Goal: Obtain resource: Download file/media

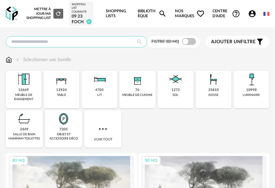
click at [85, 43] on input "text" at bounding box center [77, 41] width 142 height 11
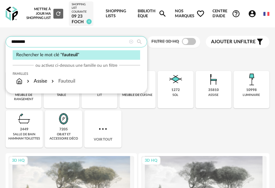
type input "********"
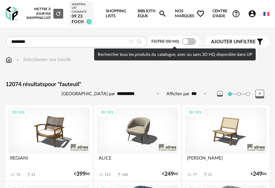
click at [186, 42] on span at bounding box center [189, 41] width 14 height 7
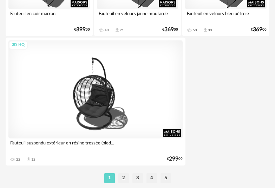
scroll to position [2633, 0]
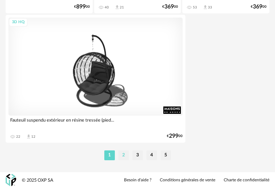
click at [124, 154] on li "2" at bounding box center [123, 155] width 11 height 10
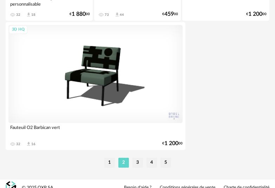
scroll to position [2633, 0]
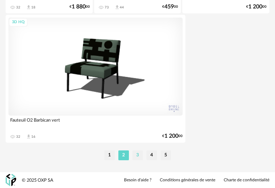
click at [139, 155] on li "3" at bounding box center [137, 155] width 11 height 10
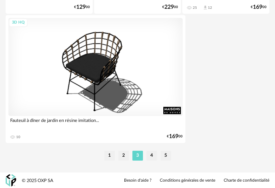
scroll to position [2633, 0]
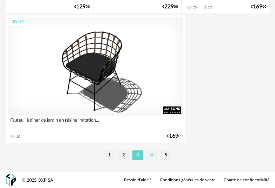
click at [151, 156] on li "4" at bounding box center [152, 155] width 11 height 10
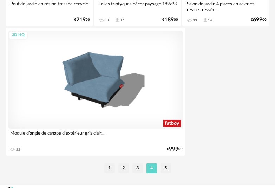
scroll to position [2633, 0]
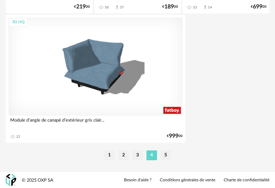
click at [168, 151] on li "5" at bounding box center [166, 155] width 11 height 10
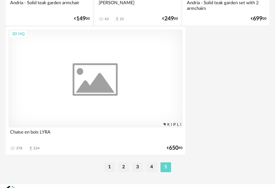
scroll to position [2171, 0]
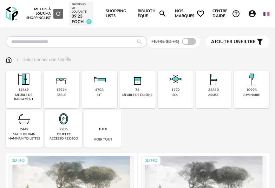
drag, startPoint x: 16, startPoint y: 11, endPoint x: 21, endPoint y: 14, distance: 5.6
click at [16, 11] on img at bounding box center [12, 14] width 12 height 14
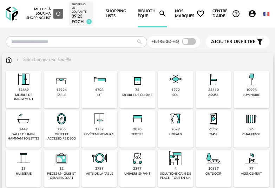
click at [251, 85] on img at bounding box center [251, 79] width 17 height 17
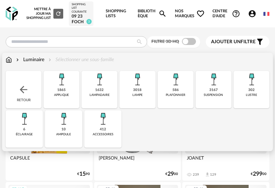
click at [209, 88] on img at bounding box center [213, 79] width 17 height 17
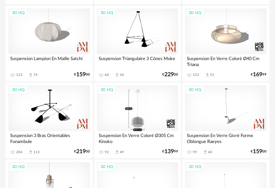
scroll to position [1256, 0]
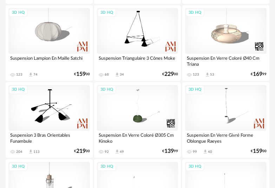
click at [75, 145] on div "3D HQ Suspension 3 Bras Orientables Funambule 204 Download icon 113 € 219 00" at bounding box center [49, 120] width 87 height 76
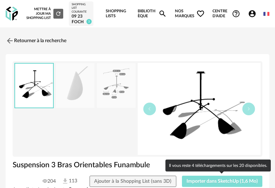
click at [235, 182] on span "Importer dans SketchUp (1,6 Mo)" at bounding box center [222, 181] width 71 height 5
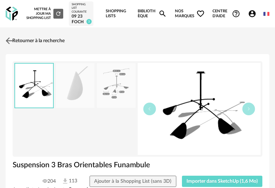
click at [4, 40] on img at bounding box center [9, 41] width 10 height 10
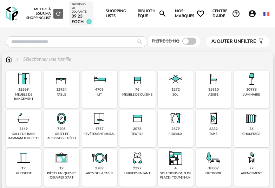
click at [256, 95] on div "luminaire" at bounding box center [251, 95] width 17 height 4
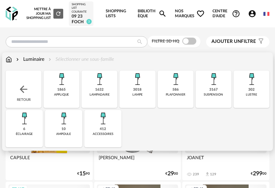
click at [224, 83] on div "3167 suspension" at bounding box center [214, 89] width 36 height 37
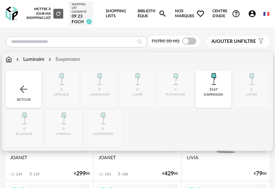
click at [191, 90] on div "Close icon Retour 0 applique 0 [GEOGRAPHIC_DATA] 0 lampe 0 plafonnier 3167 susp…" at bounding box center [138, 109] width 264 height 77
click at [181, 91] on div "Close icon Retour 0 applique 0 [GEOGRAPHIC_DATA] 0 lampe 0 plafonnier 3167 susp…" at bounding box center [138, 109] width 264 height 77
click at [22, 90] on img at bounding box center [23, 89] width 11 height 11
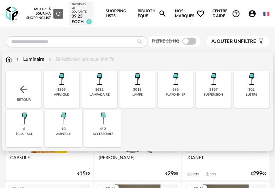
click at [180, 90] on div "586 plafonnier" at bounding box center [176, 89] width 36 height 37
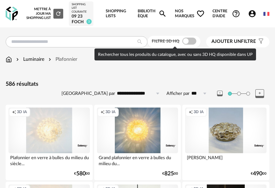
click at [194, 44] on span at bounding box center [189, 41] width 14 height 7
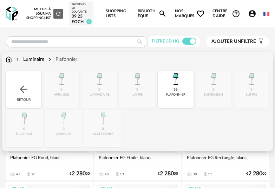
click at [29, 63] on div "Luminaire" at bounding box center [30, 59] width 30 height 7
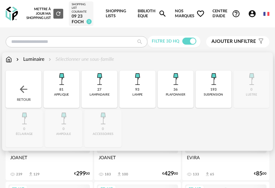
click at [209, 90] on div "193 suspension" at bounding box center [214, 89] width 36 height 37
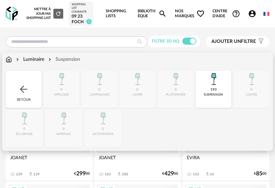
click at [256, 83] on div "Close icon Retour 0 applique 0 [GEOGRAPHIC_DATA] 0 lampe 0 plafonnier 193 suspe…" at bounding box center [138, 109] width 264 height 77
click at [25, 89] on img at bounding box center [23, 89] width 11 height 11
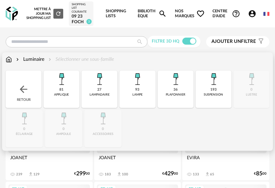
click at [27, 89] on img at bounding box center [23, 89] width 11 height 11
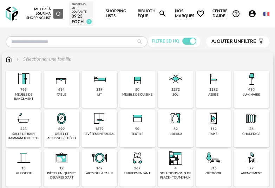
click at [254, 90] on div "430" at bounding box center [251, 89] width 6 height 5
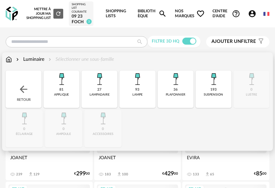
click at [214, 90] on div "193" at bounding box center [213, 89] width 6 height 5
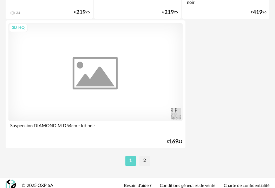
scroll to position [2633, 0]
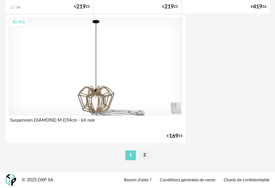
click at [149, 156] on li "2" at bounding box center [144, 155] width 11 height 10
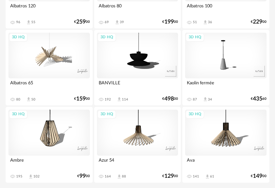
scroll to position [2350, 0]
